Goal: Task Accomplishment & Management: Manage account settings

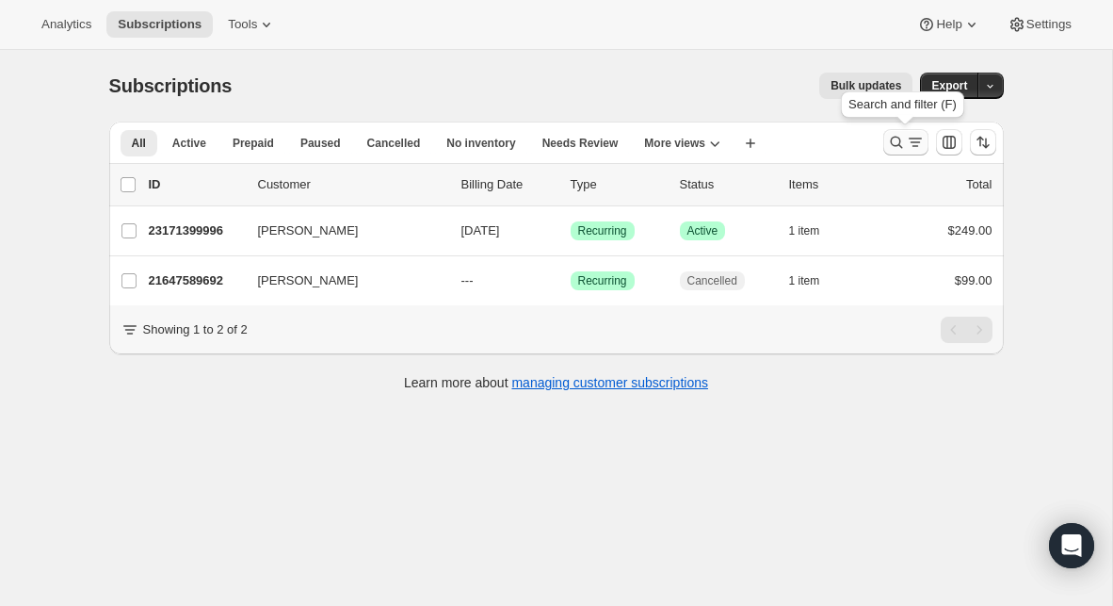
click at [897, 145] on icon "Search and filter results" at bounding box center [896, 143] width 12 height 12
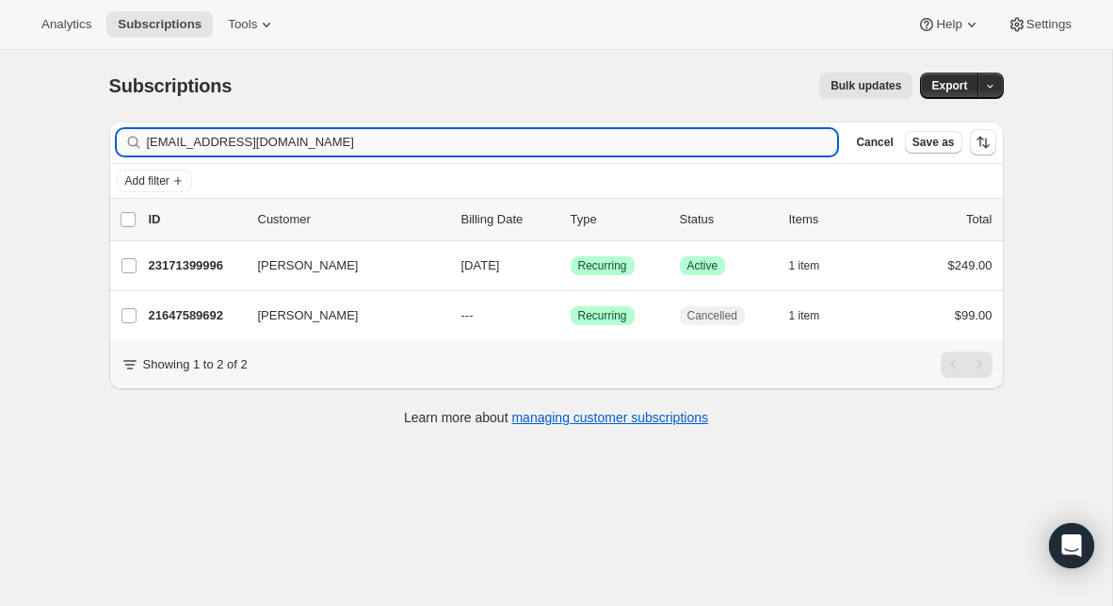
click at [433, 138] on input "[EMAIL_ADDRESS][DOMAIN_NAME]" at bounding box center [492, 142] width 691 height 26
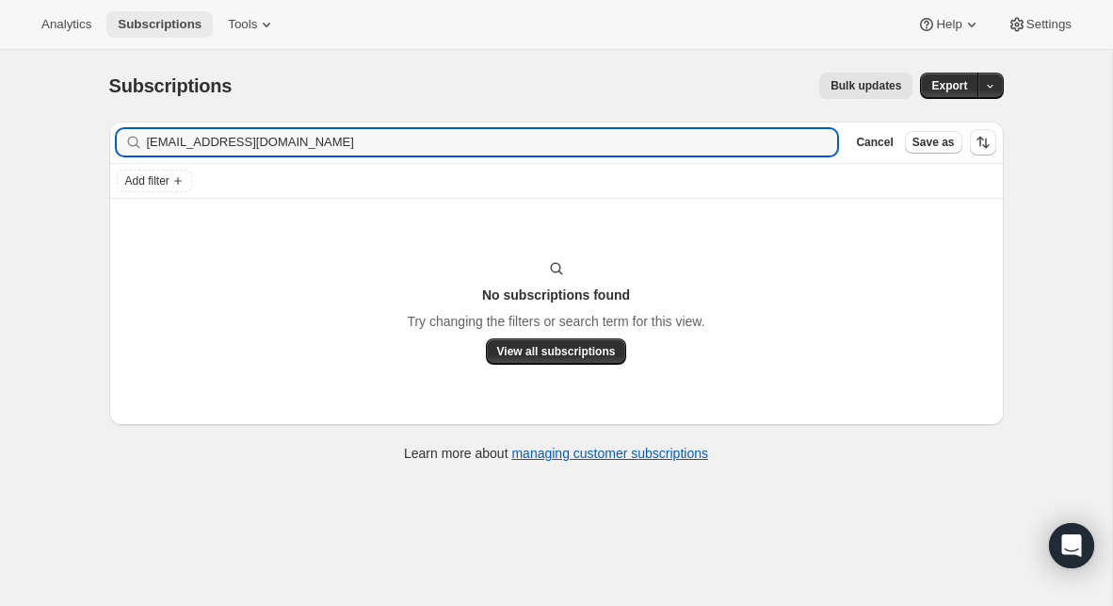
type input "[EMAIL_ADDRESS][DOMAIN_NAME]"
click at [338, 146] on input "[EMAIL_ADDRESS][DOMAIN_NAME]" at bounding box center [475, 142] width 657 height 26
click at [549, 353] on span "View all subscriptions" at bounding box center [556, 351] width 119 height 15
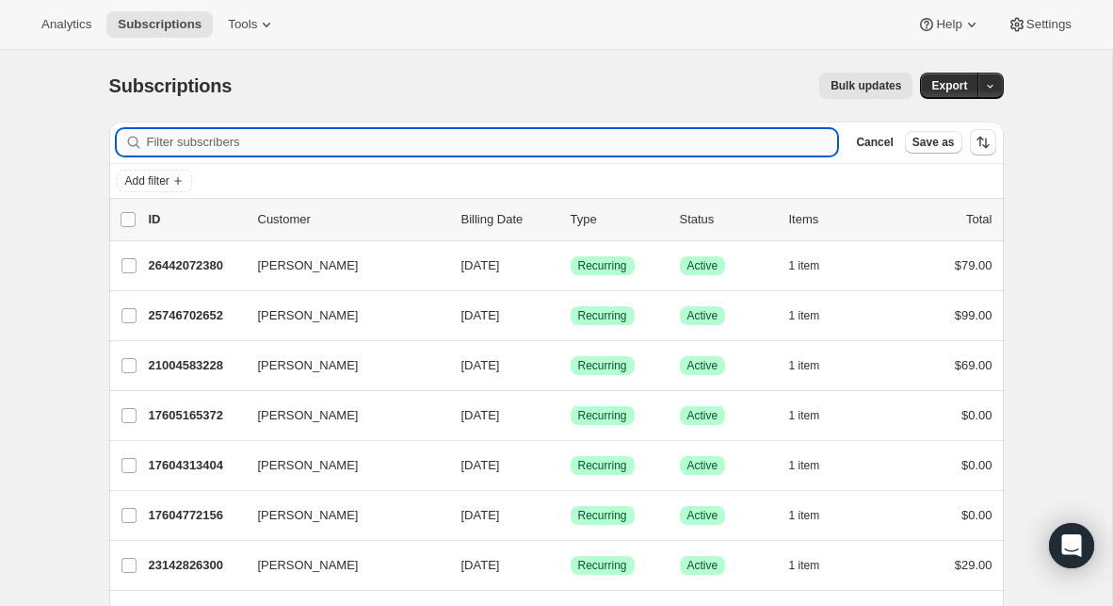
click at [437, 145] on input "Filter subscribers" at bounding box center [492, 142] width 691 height 26
paste input "[EMAIL_ADDRESS][DOMAIN_NAME]"
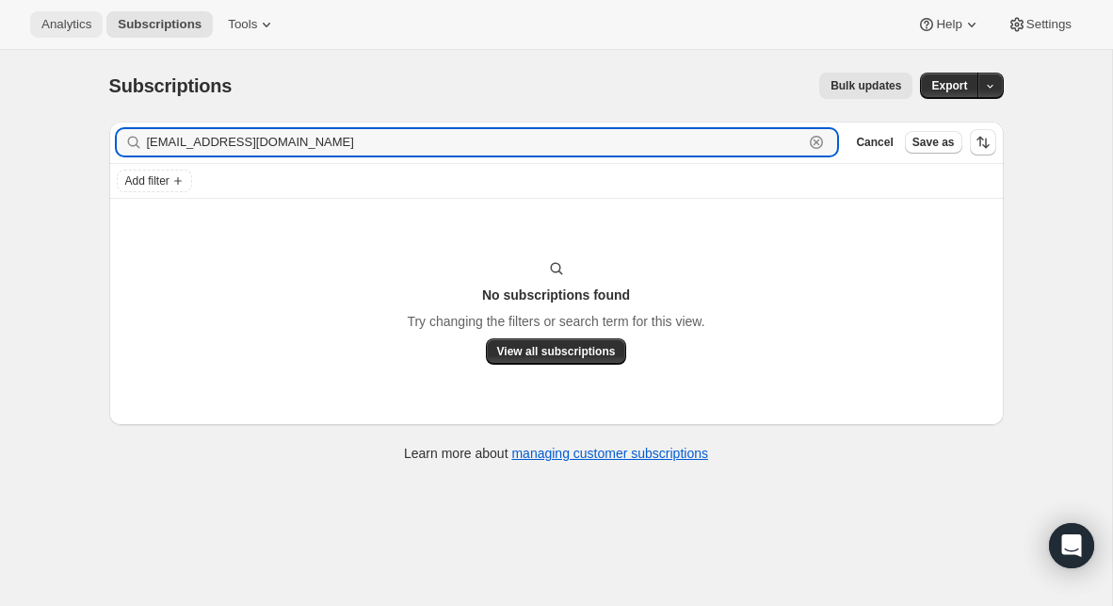
type input "[EMAIL_ADDRESS][DOMAIN_NAME]"
